Goal: Task Accomplishment & Management: Manage account settings

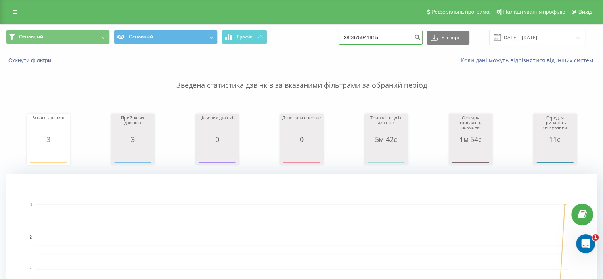
drag, startPoint x: 408, startPoint y: 36, endPoint x: 350, endPoint y: 40, distance: 58.0
click at [350, 40] on input "380675941915" at bounding box center [380, 38] width 84 height 14
click at [318, 44] on div "Основний Основний Графік Експорт .csv .xls .xlsx 18.05.2025 - 18.08.2025" at bounding box center [301, 37] width 591 height 15
click at [15, 11] on icon at bounding box center [15, 12] width 5 height 6
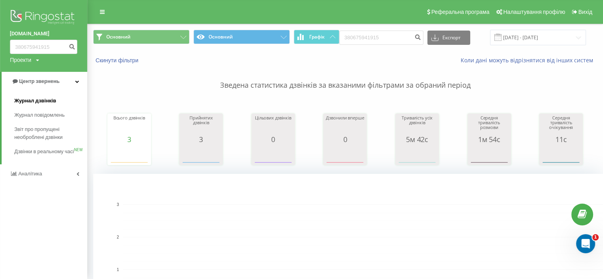
click at [30, 102] on span "Журнал дзвінків" at bounding box center [35, 101] width 42 height 8
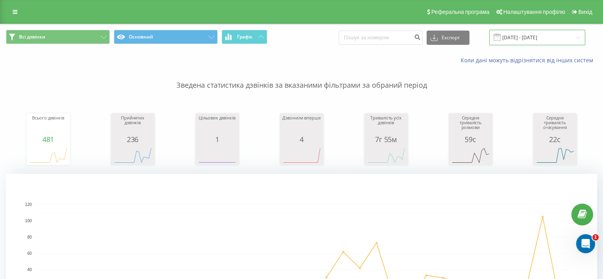
click at [573, 37] on input "19.07.2025 - 19.08.2025" at bounding box center [537, 37] width 96 height 15
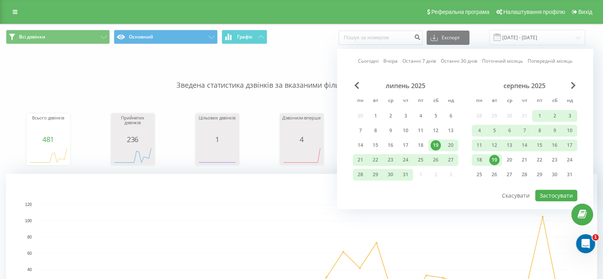
click at [499, 160] on div "19" at bounding box center [494, 160] width 10 height 10
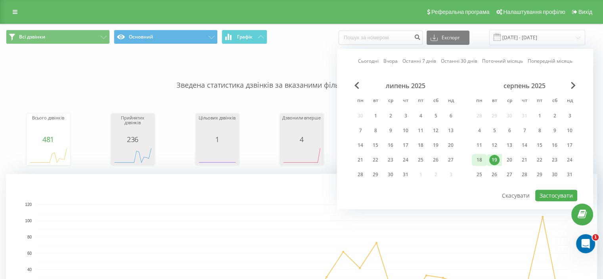
click at [482, 159] on div "18" at bounding box center [479, 160] width 10 height 10
click at [549, 193] on button "Застосувати" at bounding box center [556, 194] width 42 height 11
type input "[DATE] - [DATE]"
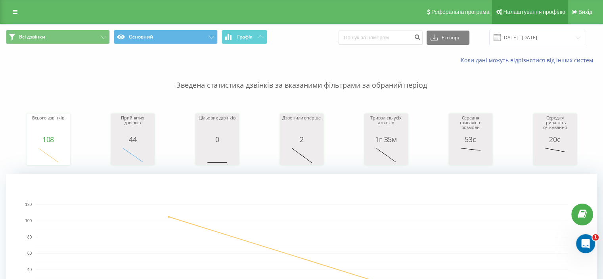
click at [526, 14] on span "Налаштування профілю" at bounding box center [534, 12] width 62 height 6
